Goal: Information Seeking & Learning: Compare options

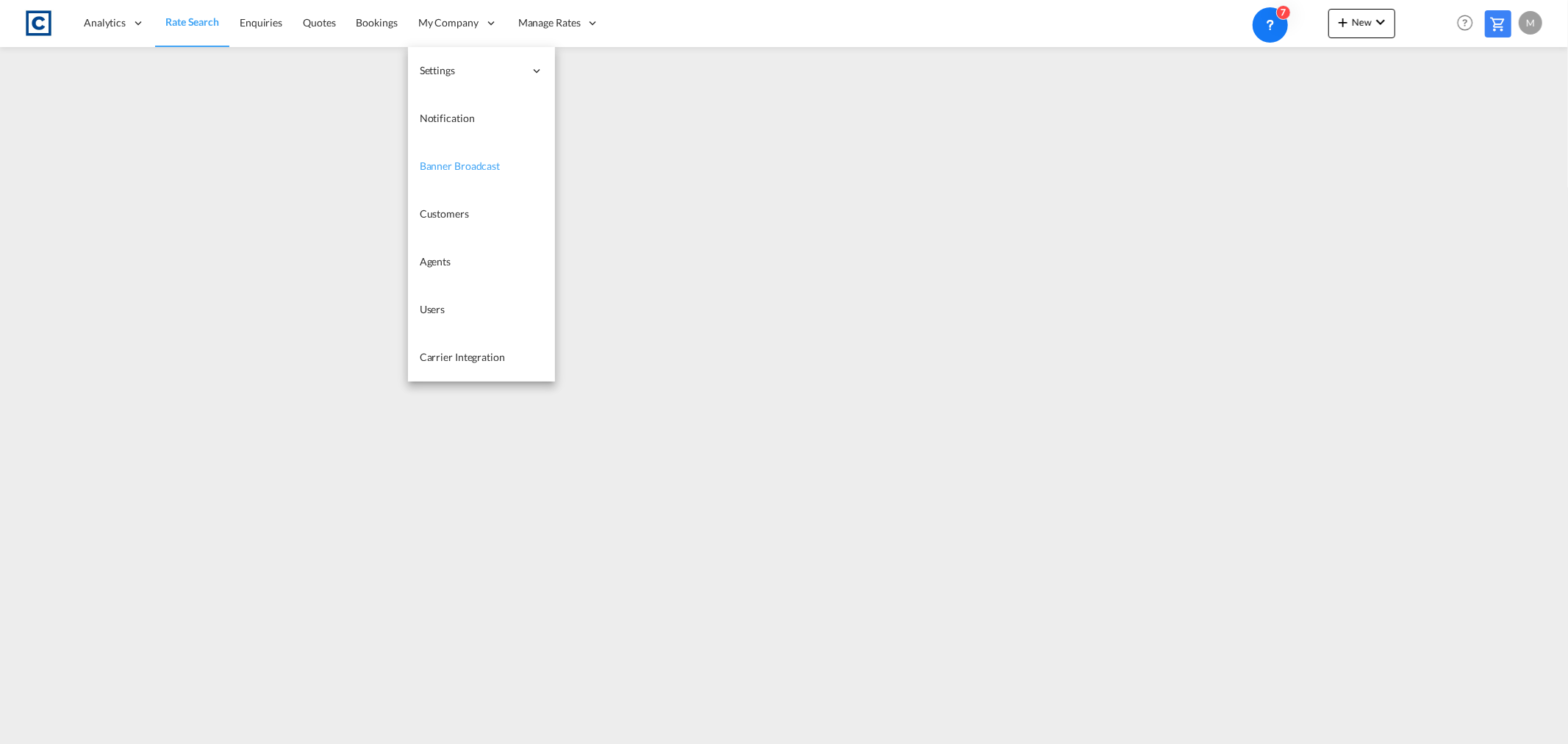
click at [485, 169] on span "Banner Broadcast" at bounding box center [460, 166] width 80 height 12
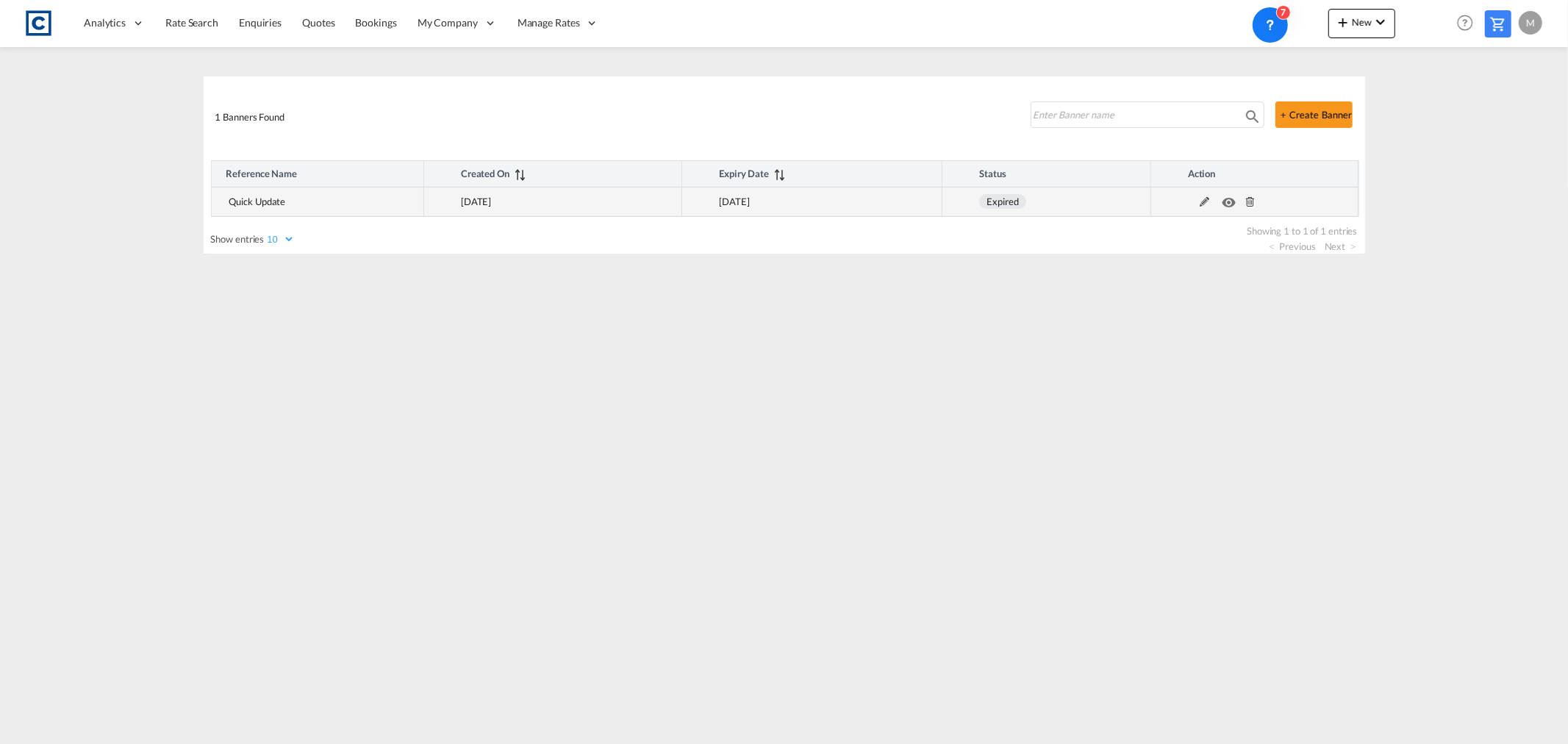
click at [1228, 204] on md-icon "icon-eye" at bounding box center [1231, 199] width 19 height 10
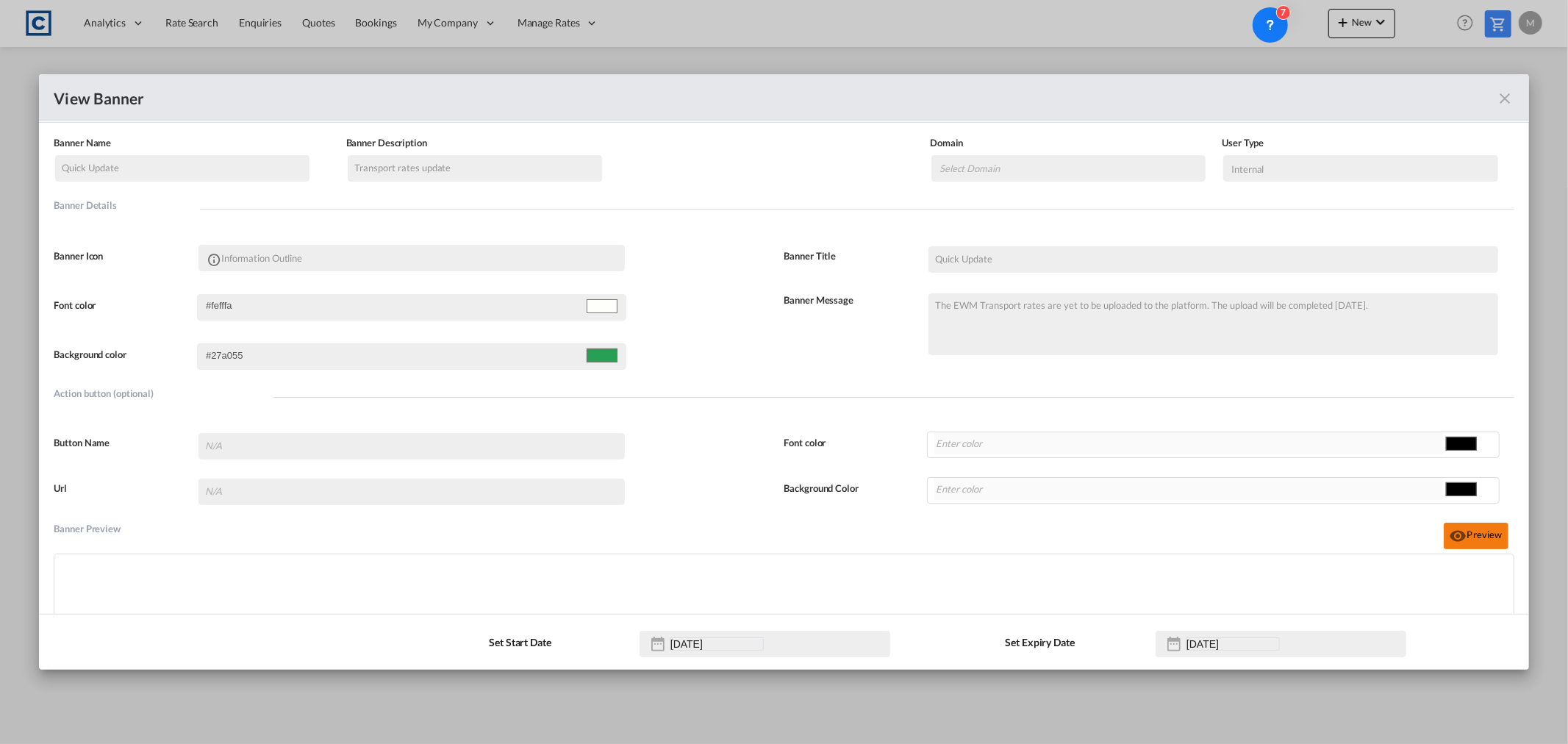
click at [1474, 538] on button "Preview" at bounding box center [1476, 536] width 64 height 26
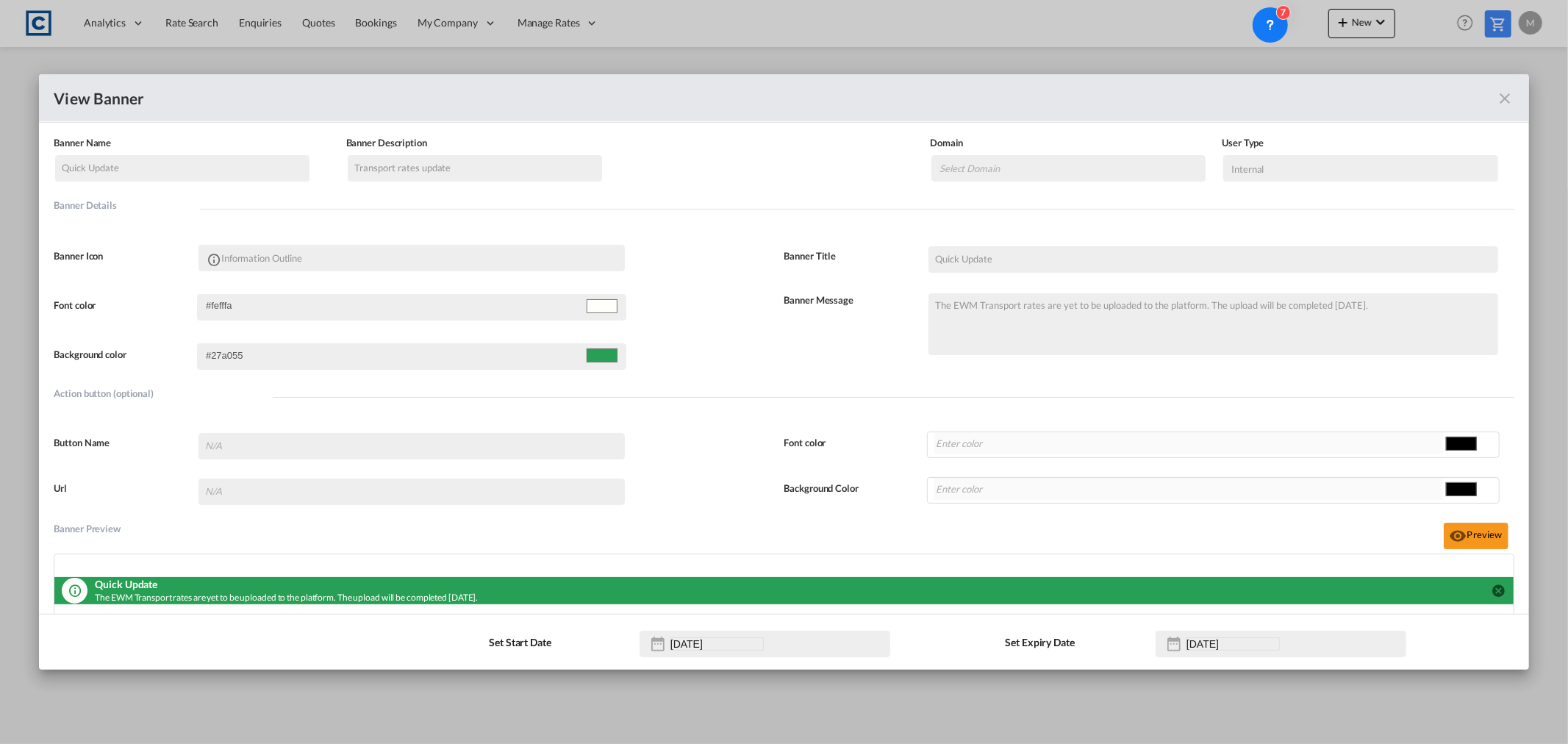
scroll to position [27, 0]
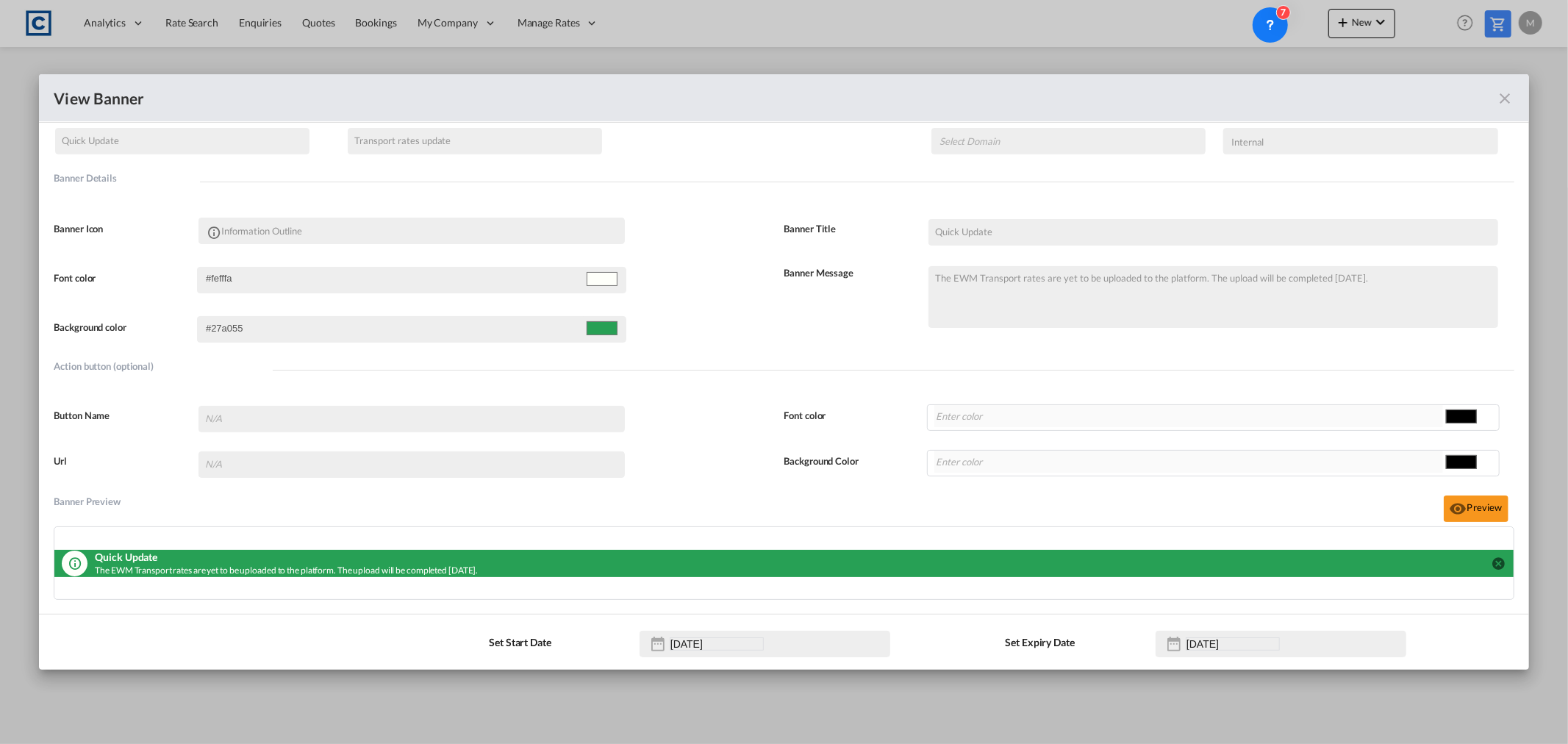
click at [1491, 563] on md-icon "icon-close-circle" at bounding box center [1498, 563] width 15 height 15
click at [1026, 132] on md-select "Select Domain Cardinal Global Logistics" at bounding box center [1067, 141] width 274 height 26
click at [1504, 97] on md-icon "icon-close fg-AAA8AD" at bounding box center [1505, 98] width 17 height 17
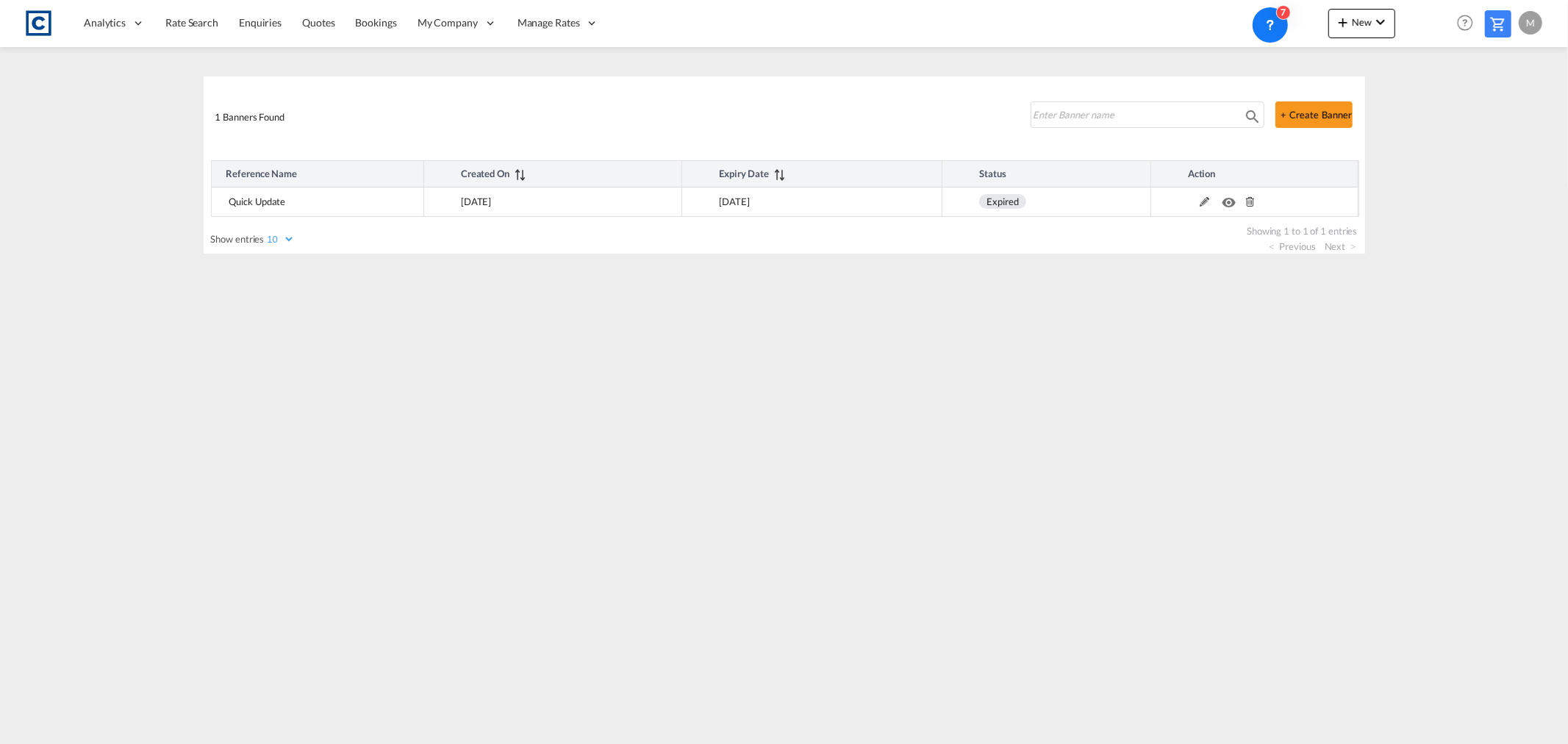
click at [384, 344] on md-content "Analytics Reports Dashboard Rate Search Enquiries Quotes Bookings" at bounding box center [784, 372] width 1568 height 744
click at [182, 25] on span "Rate Search" at bounding box center [192, 23] width 53 height 12
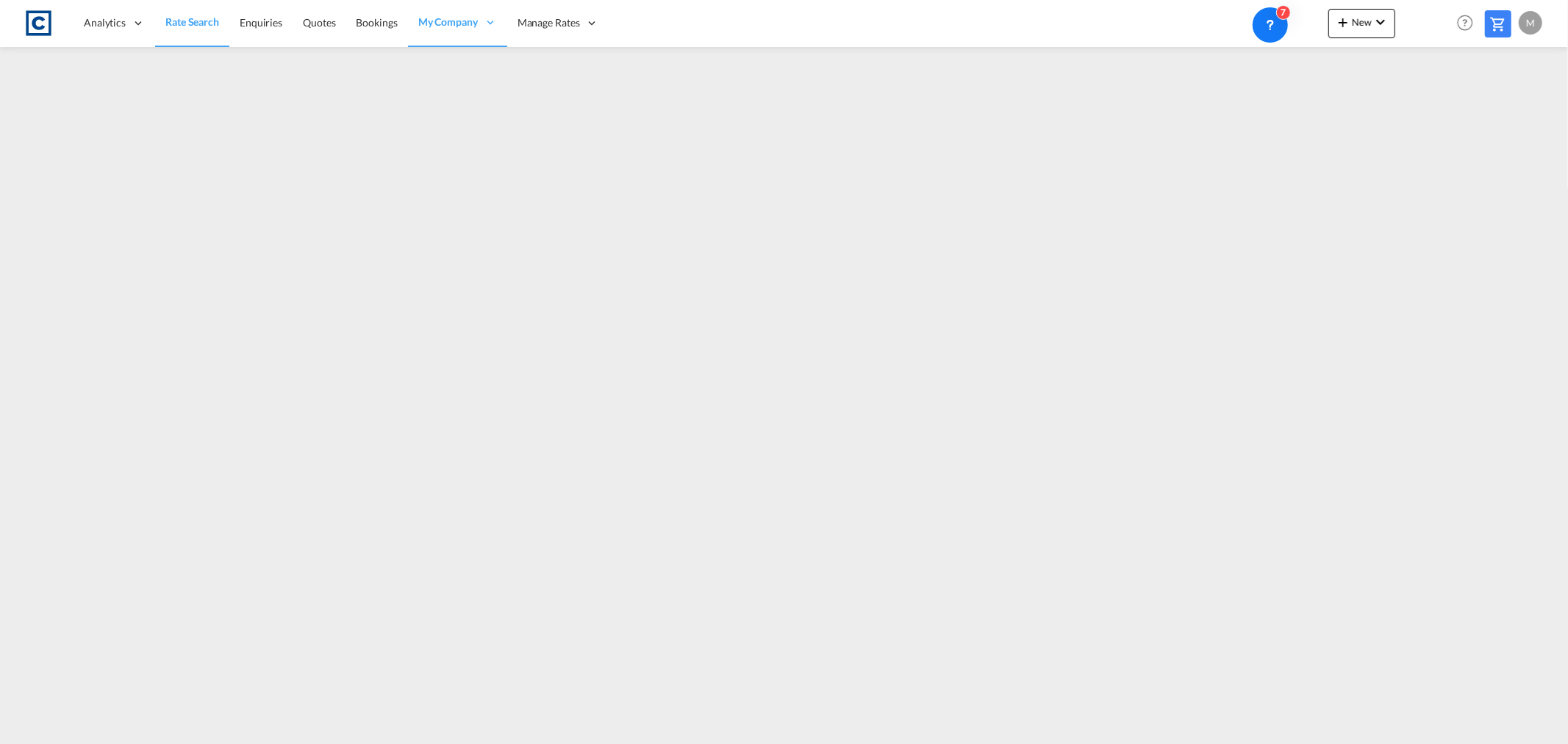
click at [188, 22] on span "Rate Search" at bounding box center [192, 22] width 54 height 12
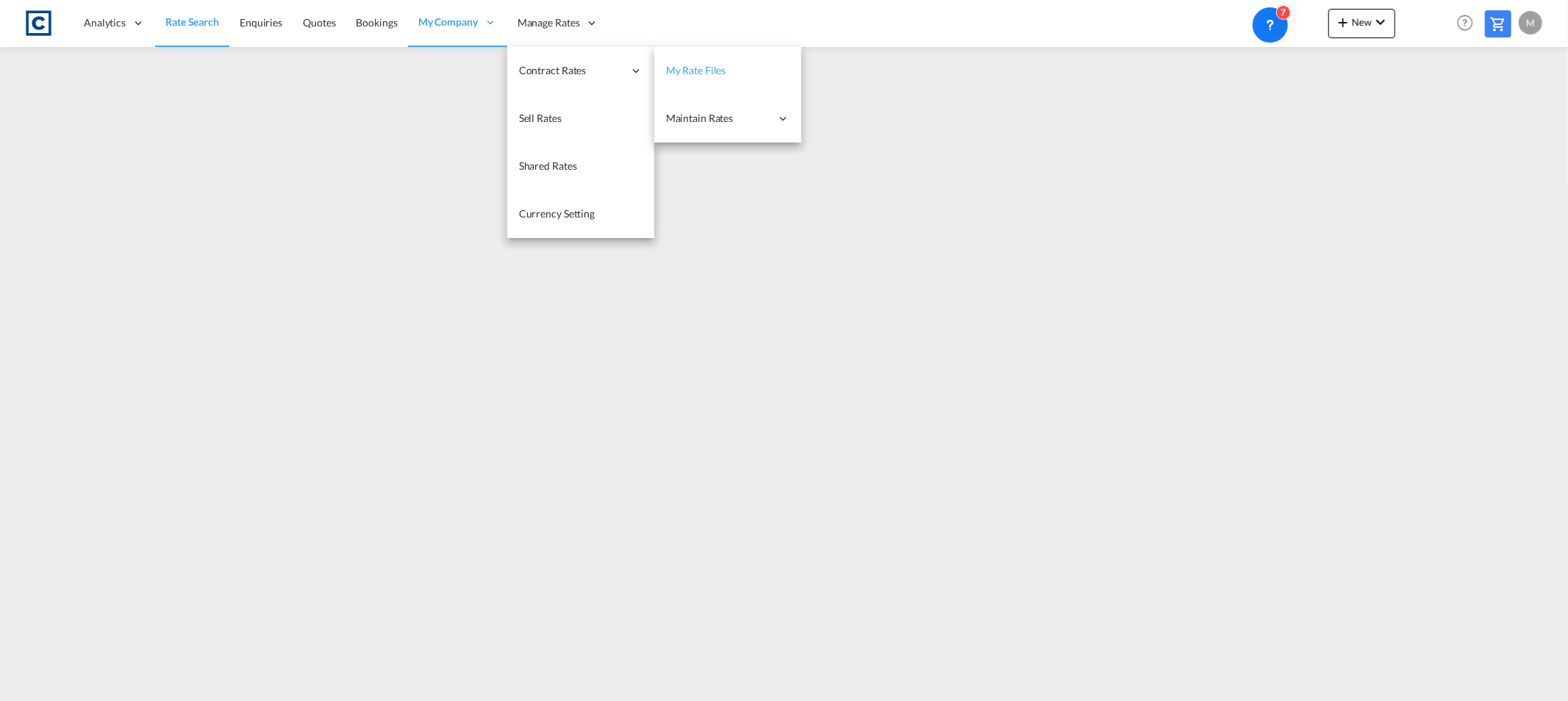
click at [699, 74] on span "My Rate Files" at bounding box center [696, 70] width 60 height 12
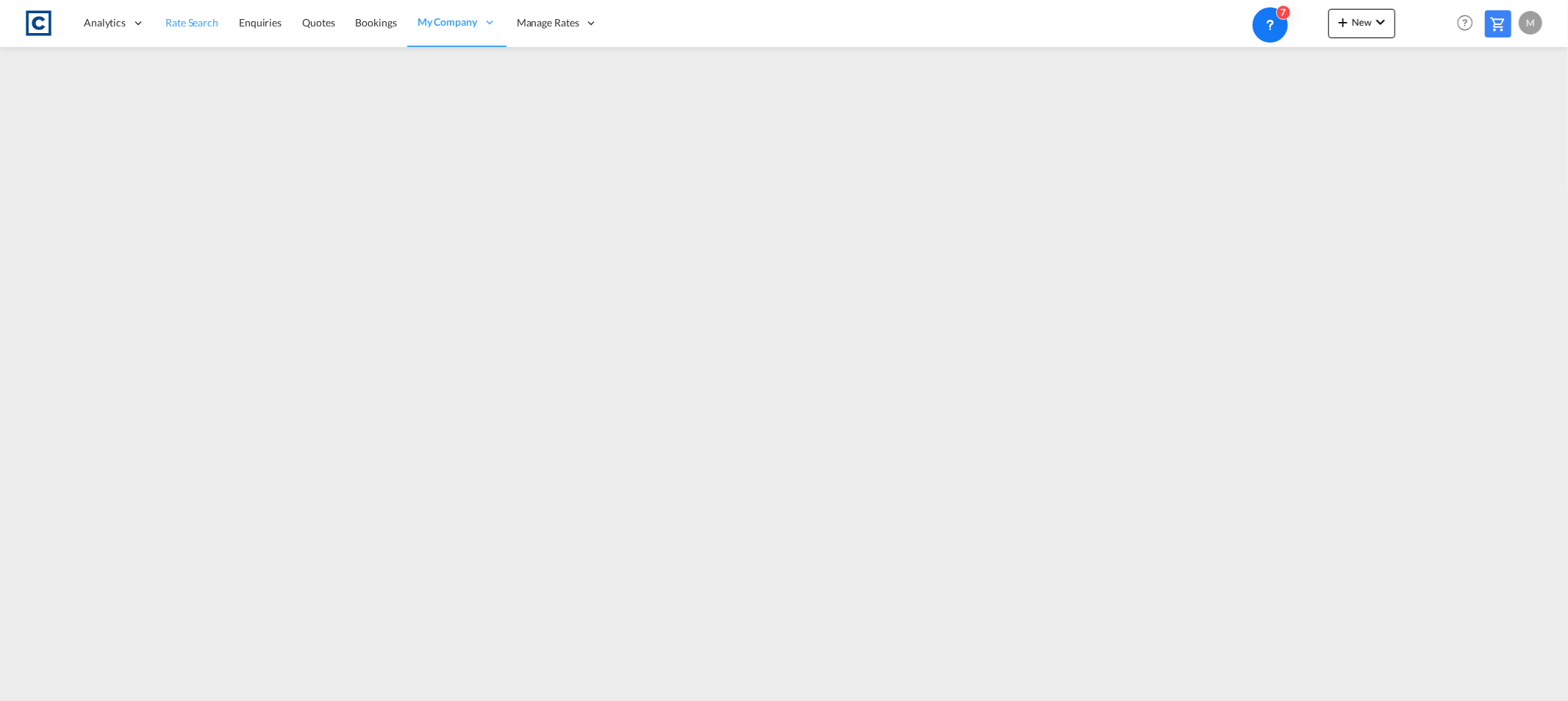
click at [182, 15] on link "Rate Search" at bounding box center [192, 23] width 73 height 48
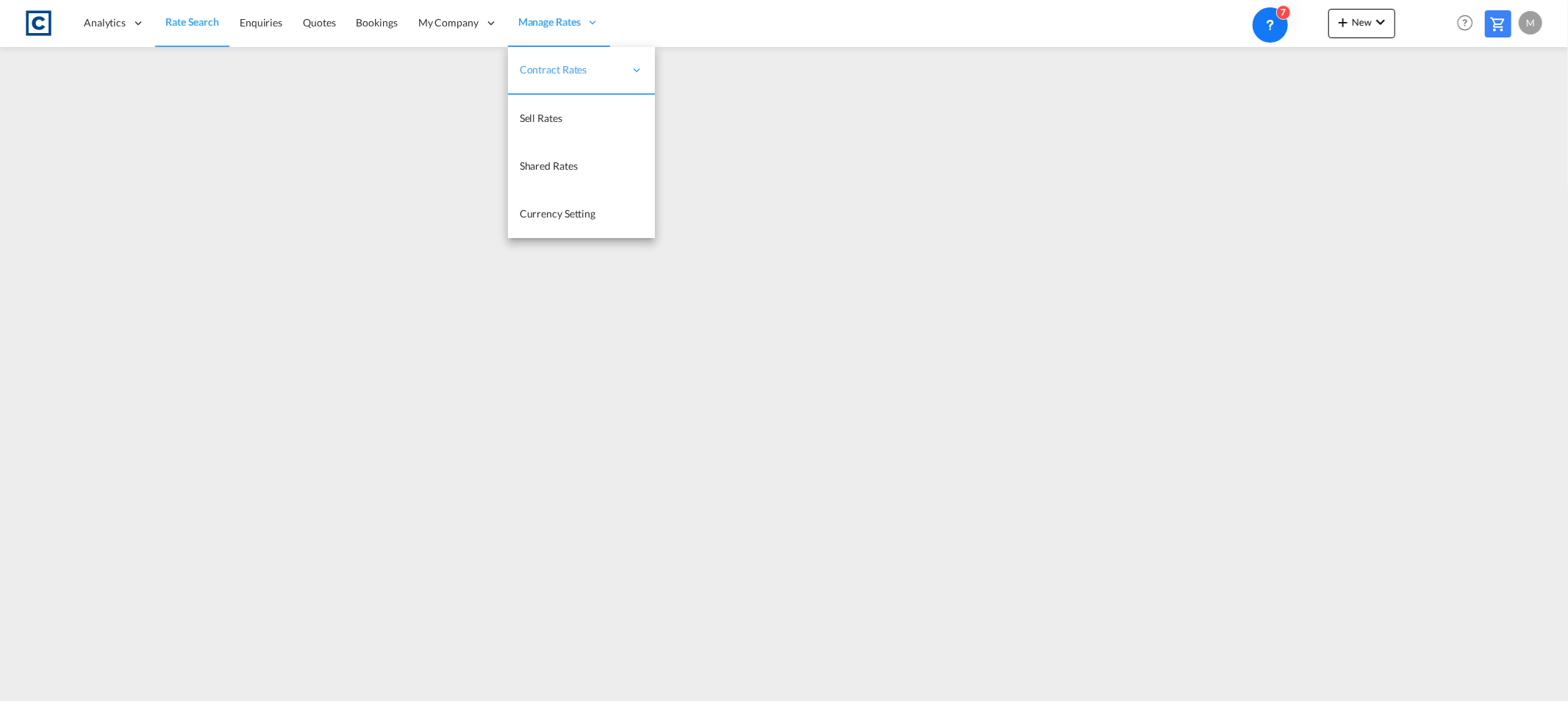
click at [568, 16] on span "Manage Rates" at bounding box center [549, 22] width 63 height 15
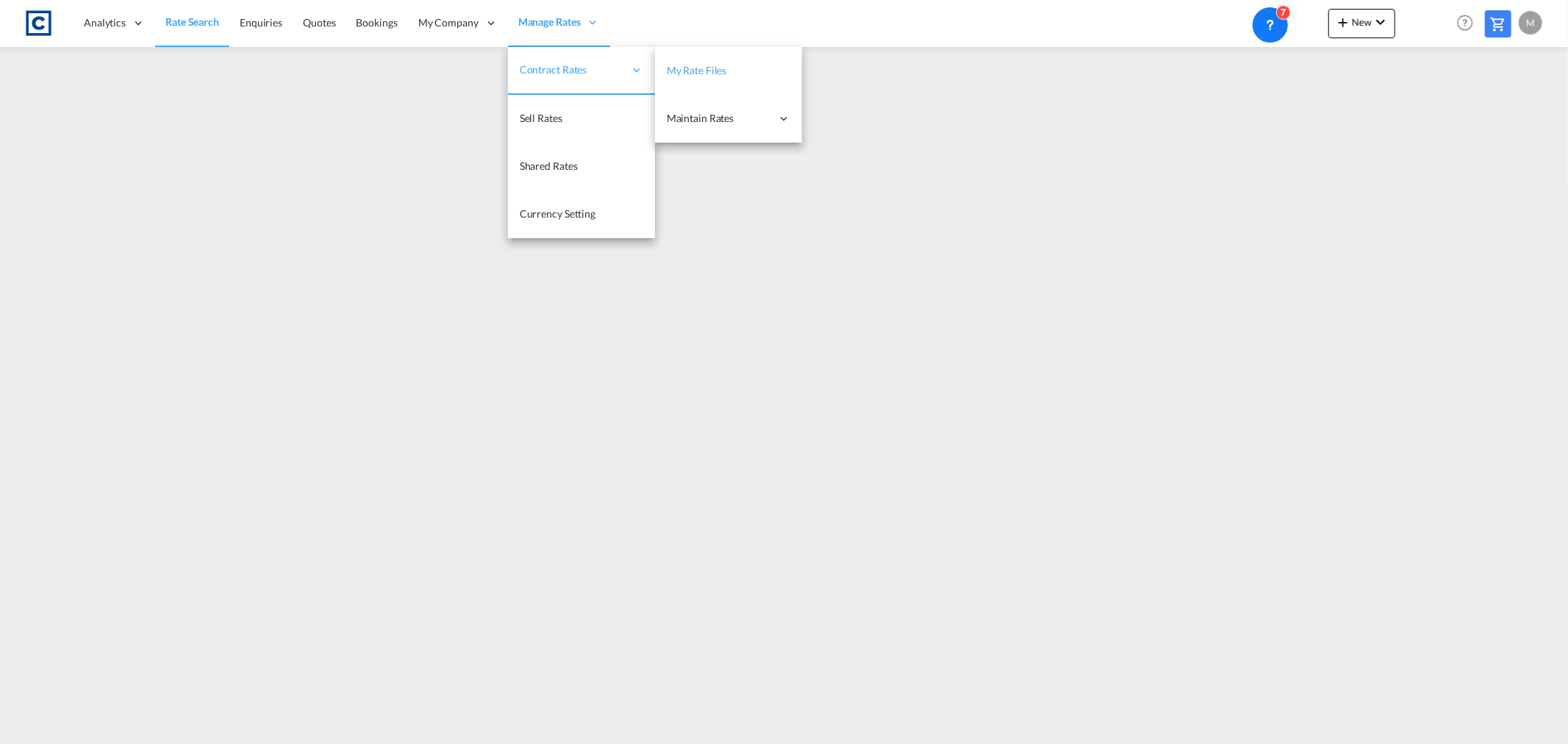
click at [690, 71] on span "My Rate Files" at bounding box center [697, 70] width 60 height 12
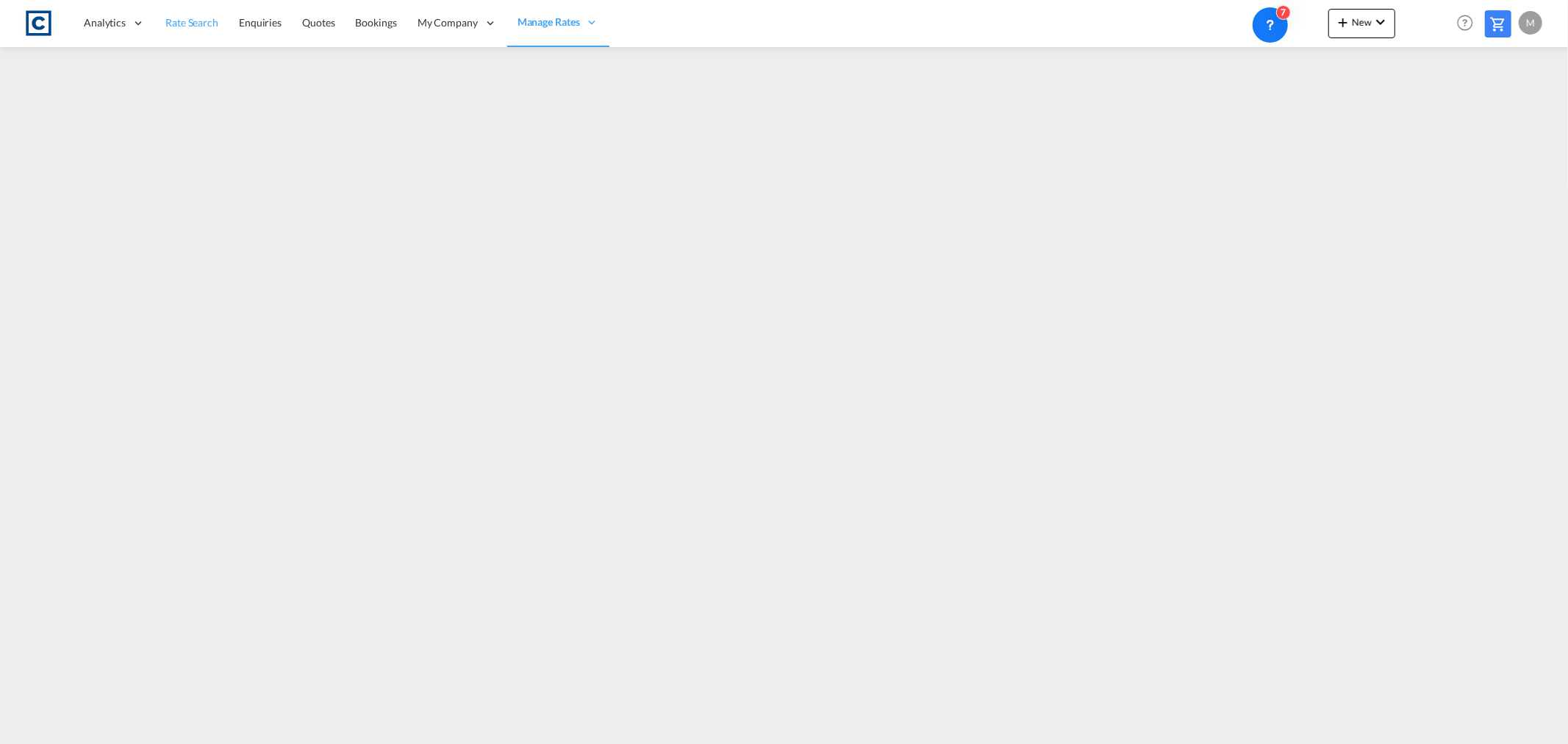
click at [200, 20] on span "Rate Search" at bounding box center [192, 23] width 53 height 12
click at [199, 23] on span "Rate Search" at bounding box center [192, 23] width 53 height 12
click at [196, 23] on span "Rate Search" at bounding box center [192, 22] width 54 height 12
